Goal: Information Seeking & Learning: Learn about a topic

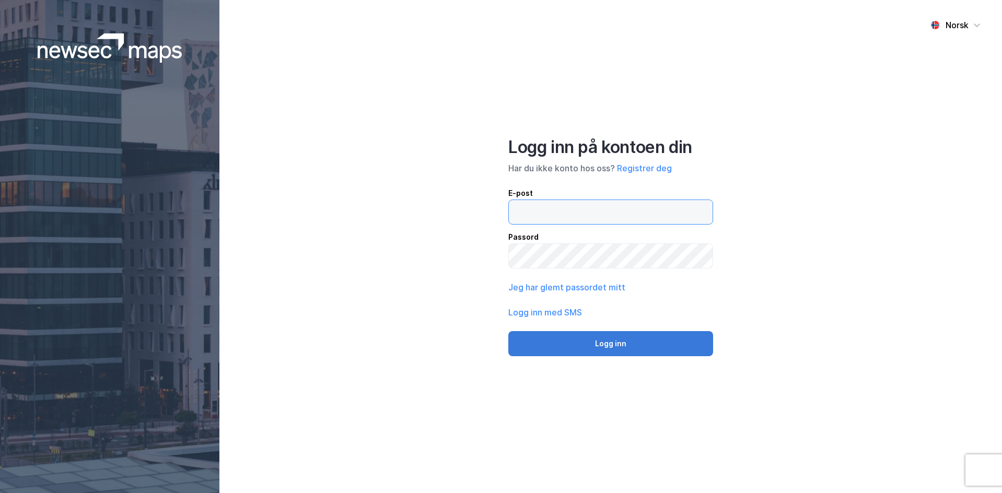
type input "[EMAIL_ADDRESS][PERSON_NAME][DOMAIN_NAME]"
click at [625, 346] on button "Logg inn" at bounding box center [610, 343] width 205 height 25
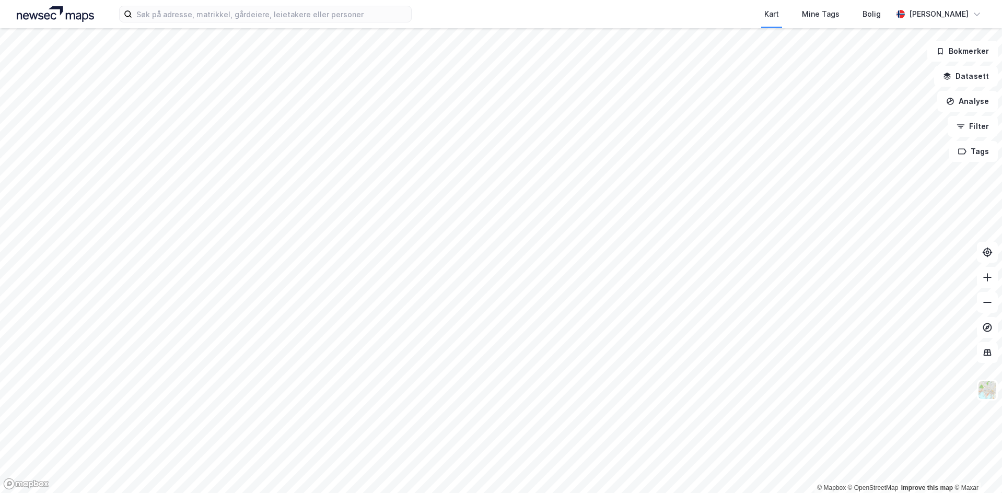
click at [466, 15] on div "Kart Mine Tags Bolig" at bounding box center [677, 14] width 430 height 28
click at [376, 20] on input at bounding box center [271, 14] width 279 height 16
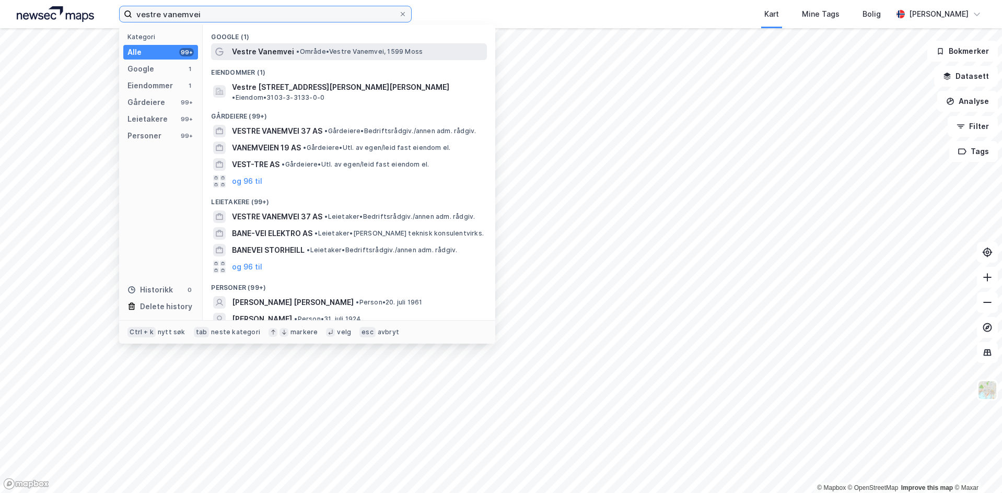
type input "vestre vanemvei"
click at [344, 50] on span "• Område • Vestre Vanemvei, 1599 [PERSON_NAME]" at bounding box center [359, 52] width 126 height 8
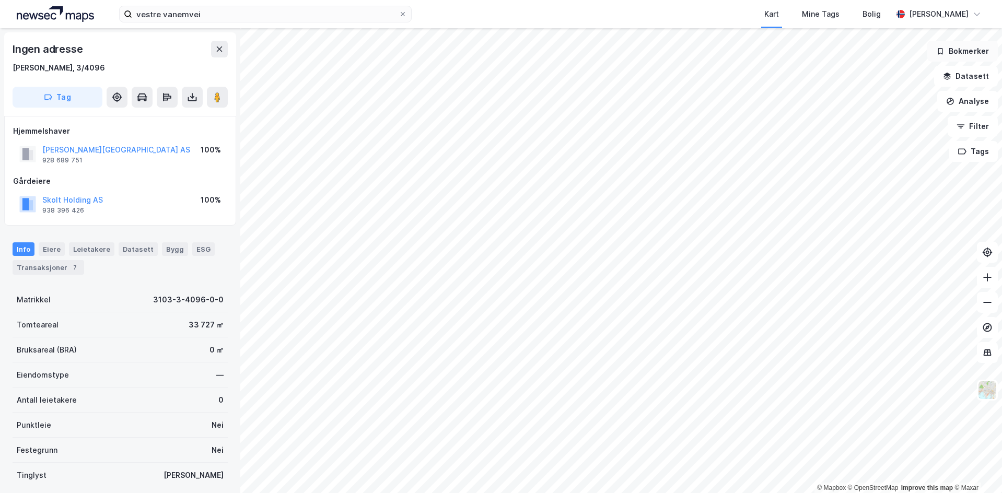
click at [940, 61] on div "© Mapbox © OpenStreetMap Improve this map © Maxar Ingen adresse [PERSON_NAME], …" at bounding box center [501, 260] width 1002 height 465
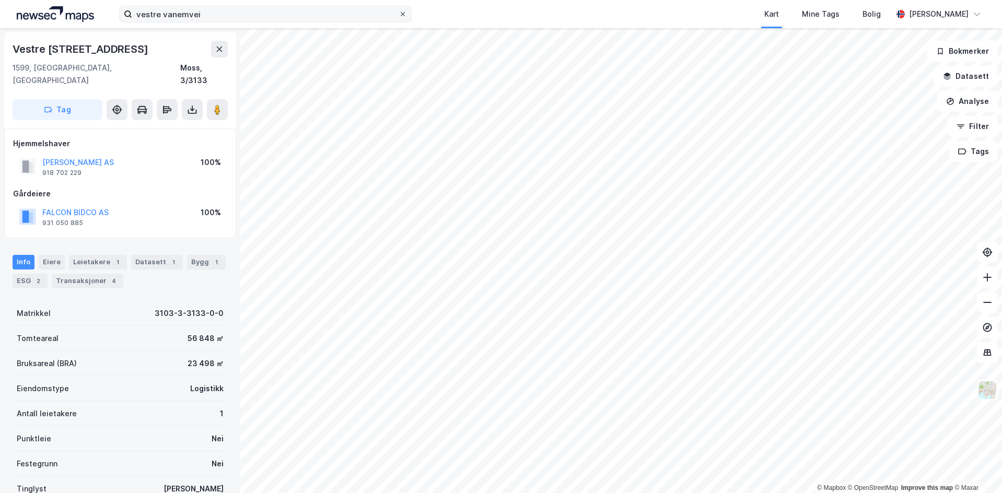
click at [404, 15] on icon at bounding box center [402, 14] width 4 height 4
click at [398, 15] on input "vestre vanemvei" at bounding box center [265, 14] width 266 height 16
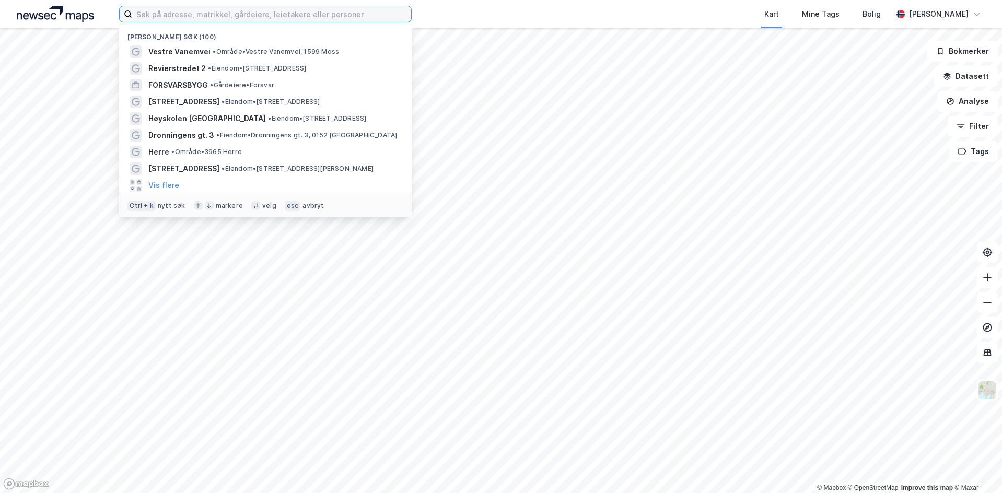
paste input "Vestre [STREET_ADDRESS]"
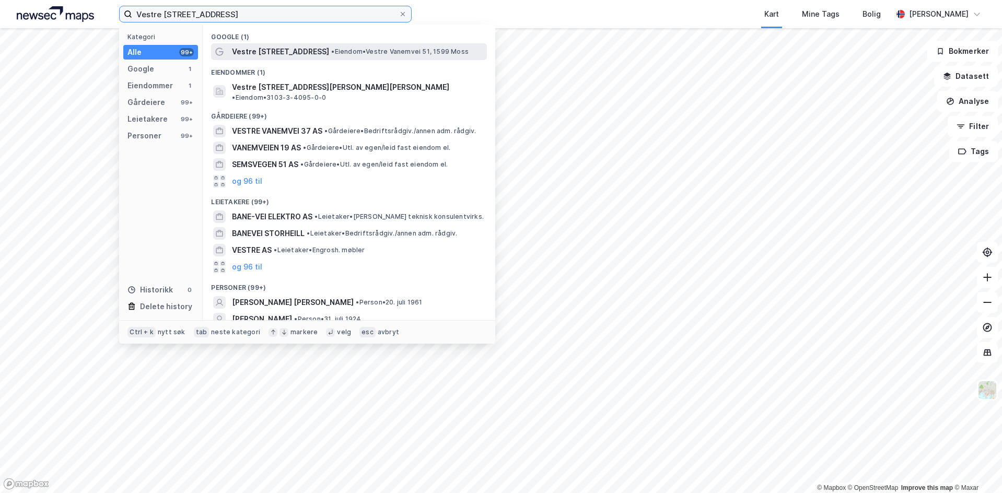
type input "Vestre [STREET_ADDRESS]"
click at [334, 51] on span "• Eiendom • Vestre [STREET_ADDRESS][PERSON_NAME]" at bounding box center [399, 52] width 137 height 8
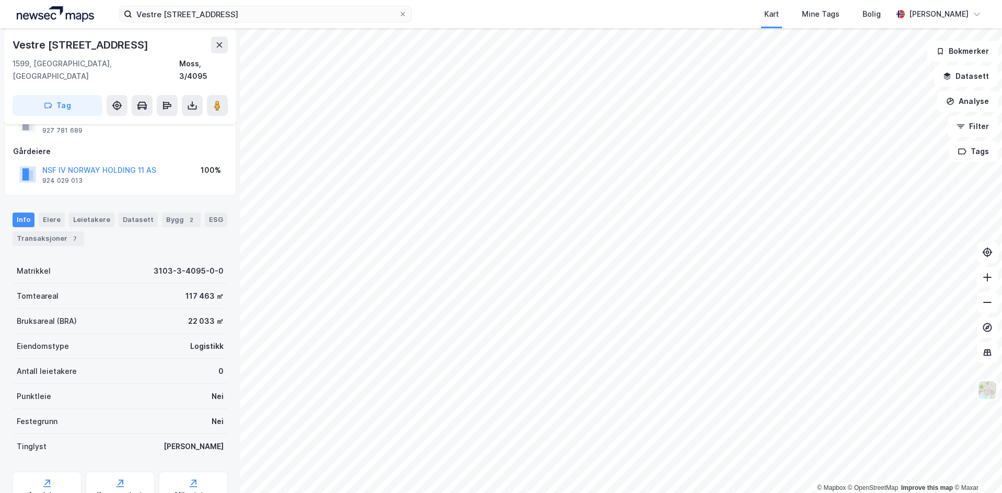
scroll to position [76, 0]
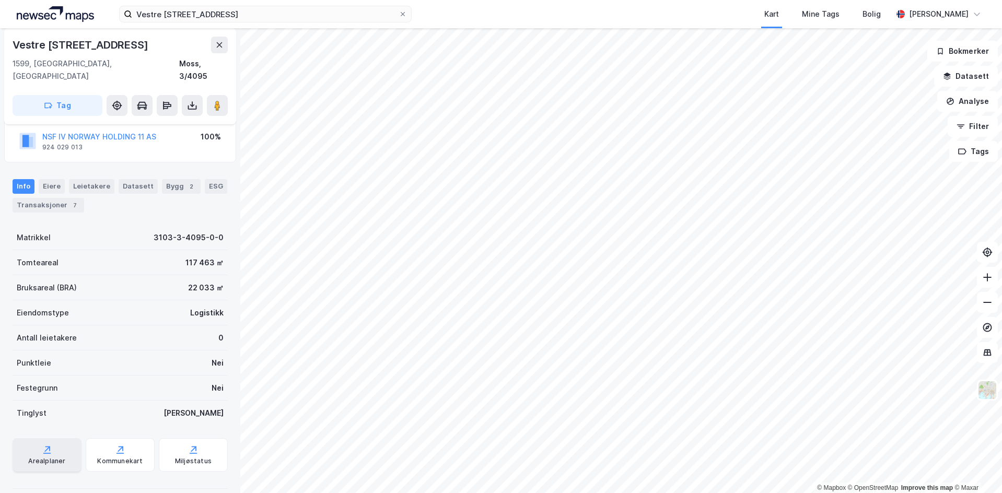
click at [36, 457] on div "Arealplaner" at bounding box center [46, 461] width 37 height 8
click at [189, 100] on icon at bounding box center [192, 105] width 10 height 10
click at [171, 122] on div "Last ned grunnbok" at bounding box center [140, 126] width 61 height 8
click at [106, 438] on div "Kommunekart" at bounding box center [120, 454] width 69 height 33
